Goal: Find specific page/section: Find specific page/section

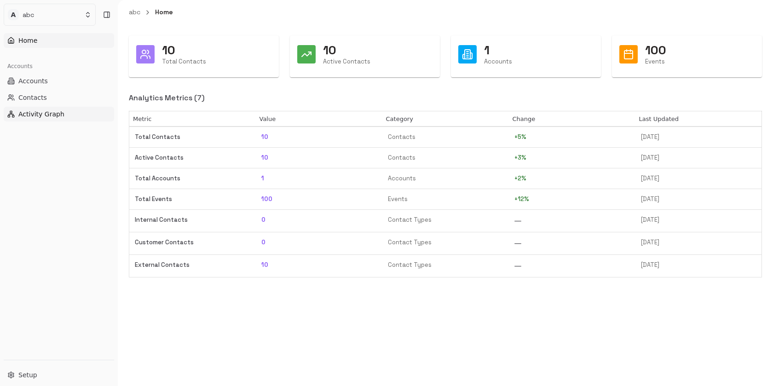
click at [55, 117] on span "Activity Graph" at bounding box center [41, 113] width 46 height 9
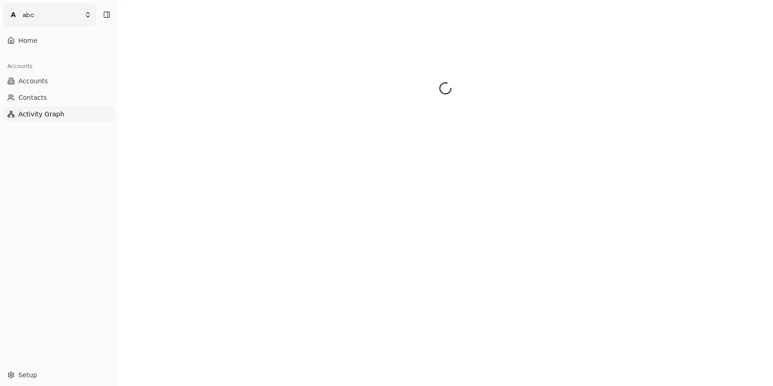
click at [71, 14] on html "A abc Home Accounts Accounts Contacts Activity Graph Setup" at bounding box center [386, 193] width 773 height 386
click at [37, 184] on html "A abc Home Accounts Accounts Contacts Activity Graph Setup DL [PERSON_NAME] [EM…" at bounding box center [386, 193] width 773 height 386
